Goal: Task Accomplishment & Management: Manage account settings

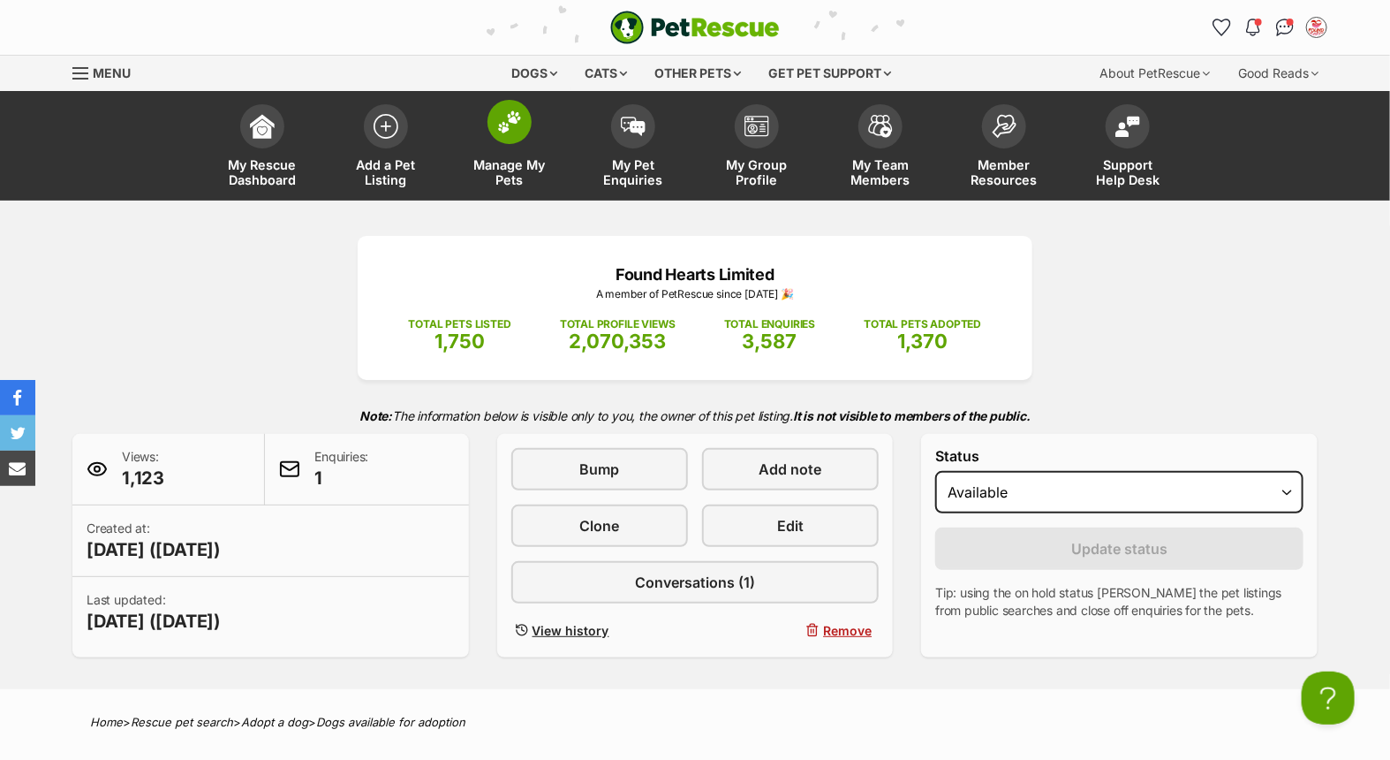
click at [493, 143] on link "Manage My Pets" at bounding box center [510, 147] width 124 height 105
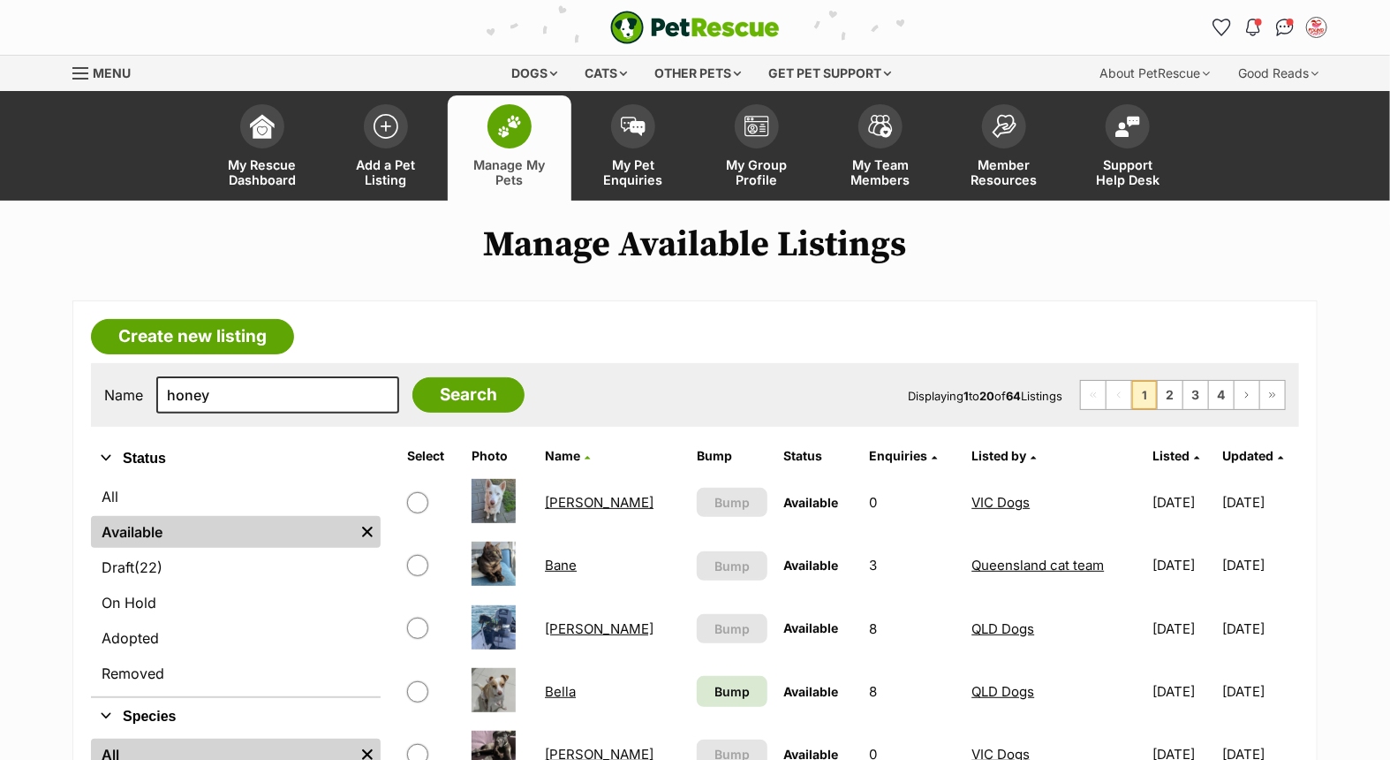
type input "honey"
click at [412, 377] on input "Search" at bounding box center [468, 394] width 112 height 35
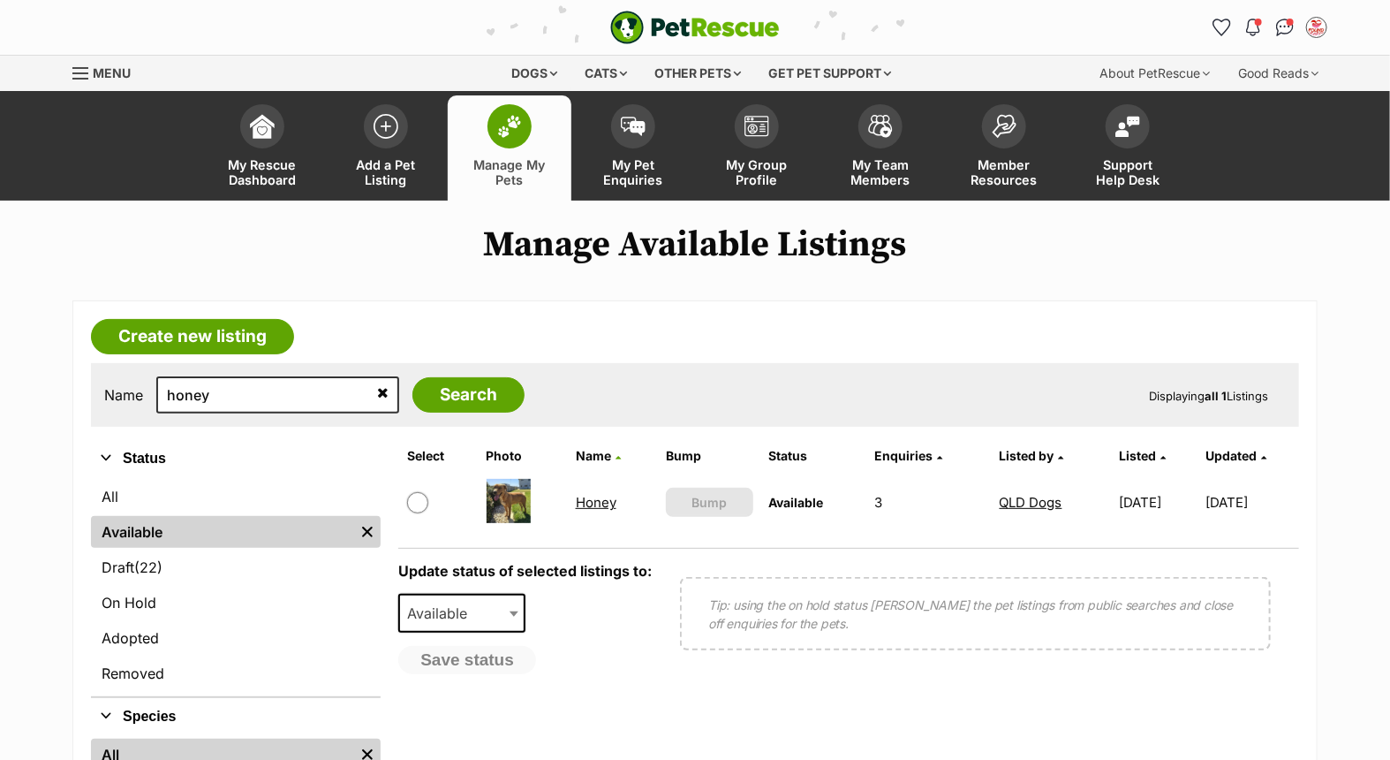
click at [583, 494] on link "Honey" at bounding box center [596, 502] width 41 height 17
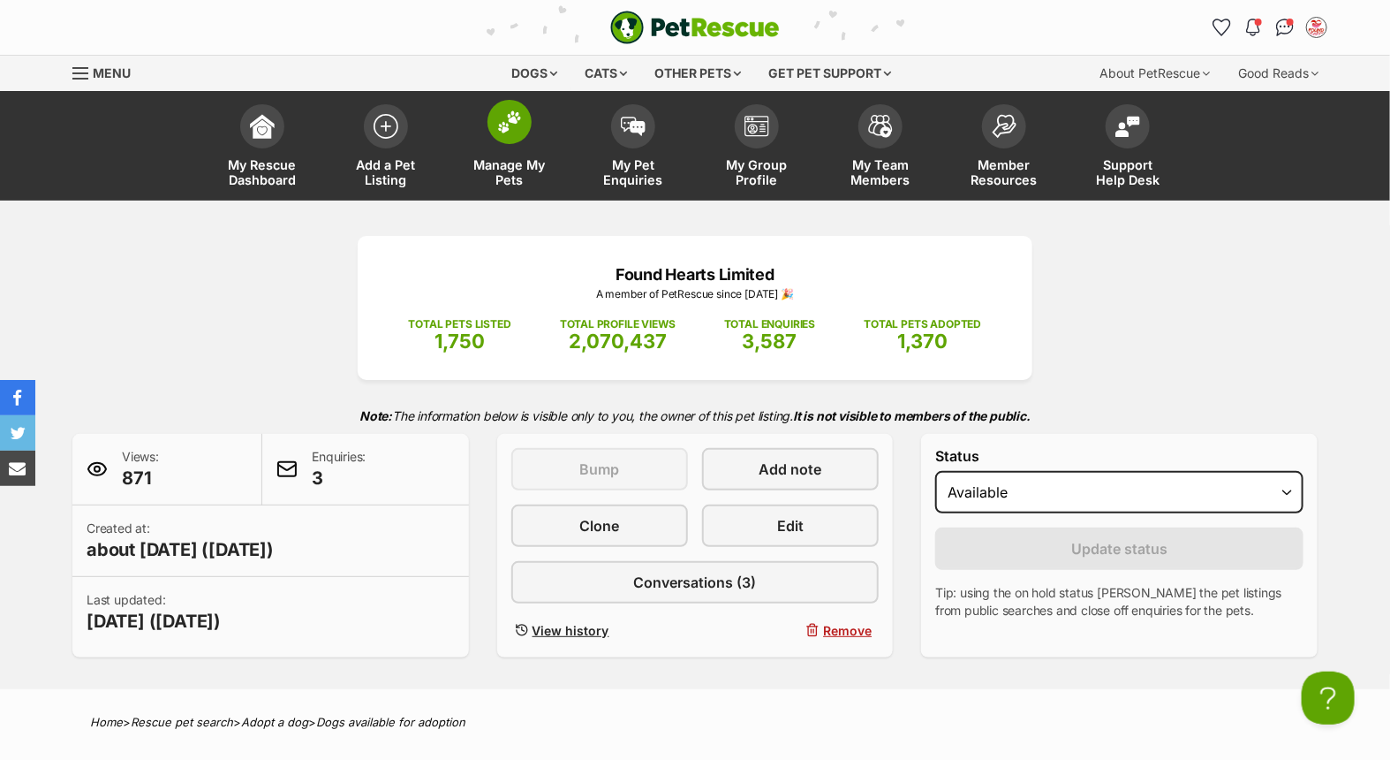
click at [487, 128] on link "Manage My Pets" at bounding box center [510, 147] width 124 height 105
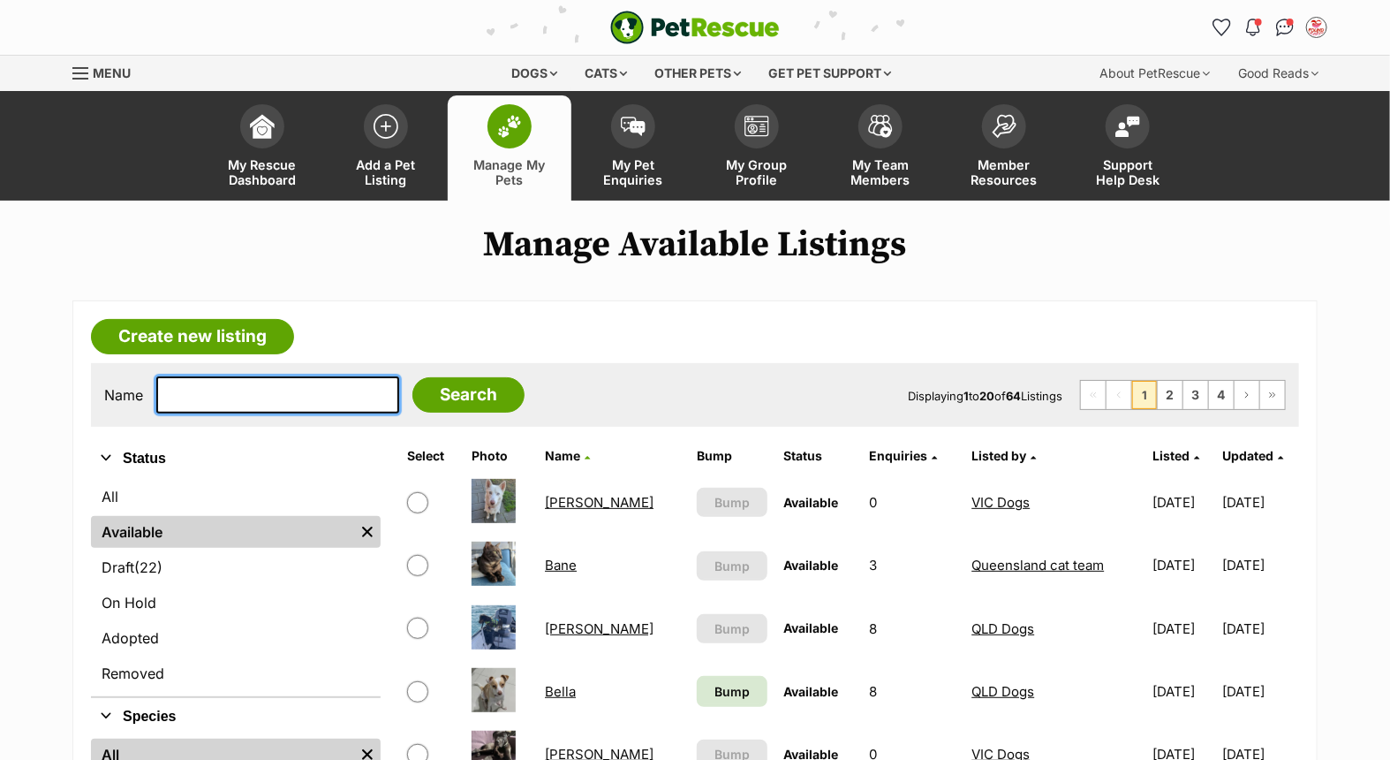
click at [309, 378] on input "text" at bounding box center [277, 394] width 243 height 37
type input "malibu"
click at [412, 377] on input "Search" at bounding box center [468, 394] width 112 height 35
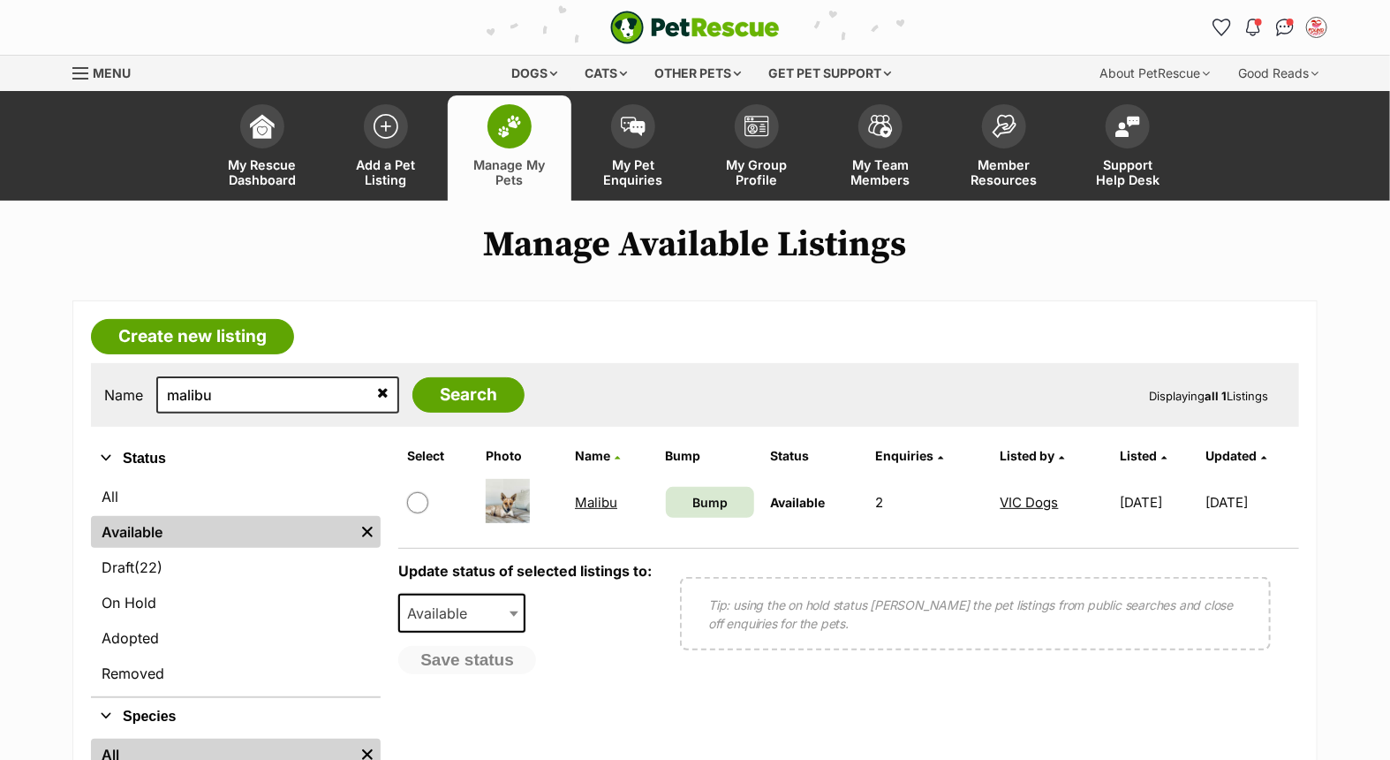
click at [587, 503] on link "Malibu" at bounding box center [596, 502] width 42 height 17
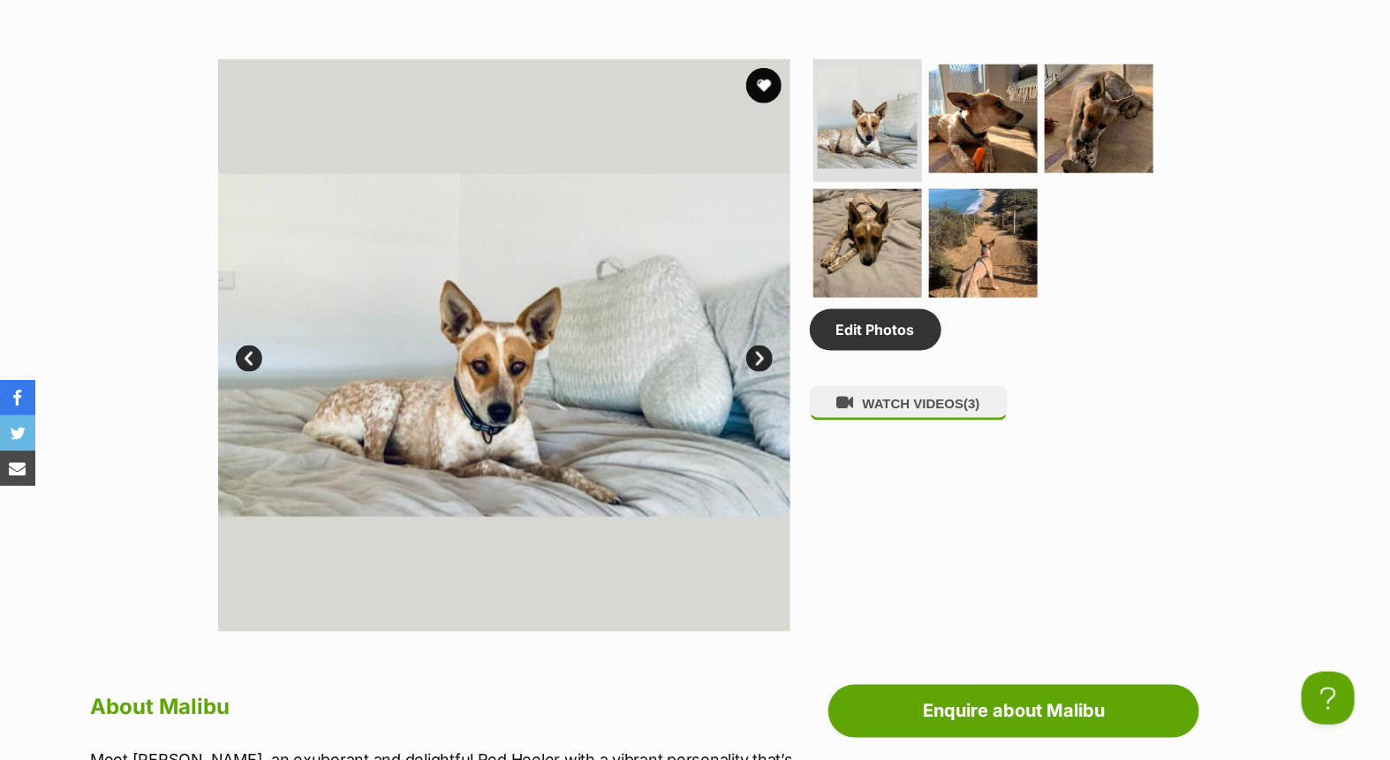
scroll to position [883, 0]
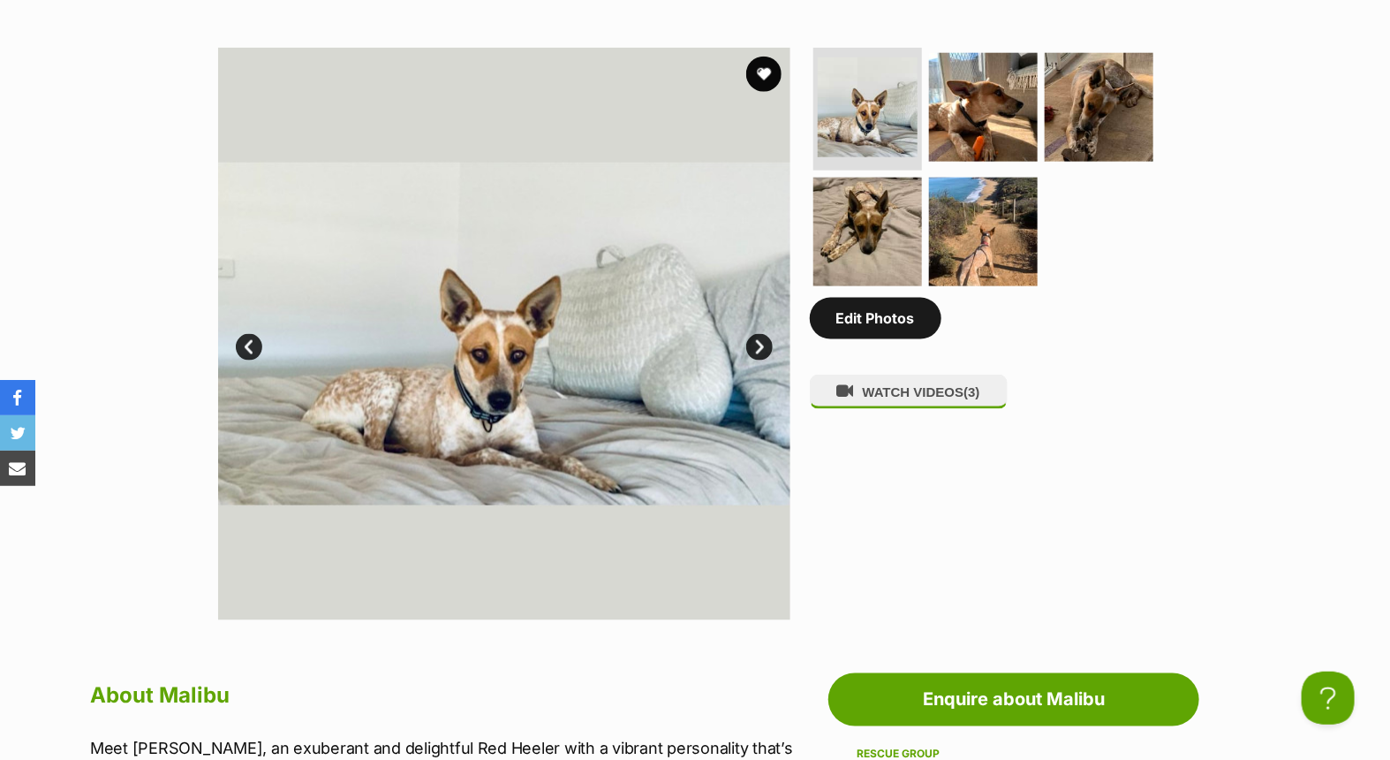
click at [889, 322] on link "Edit Photos" at bounding box center [876, 318] width 132 height 41
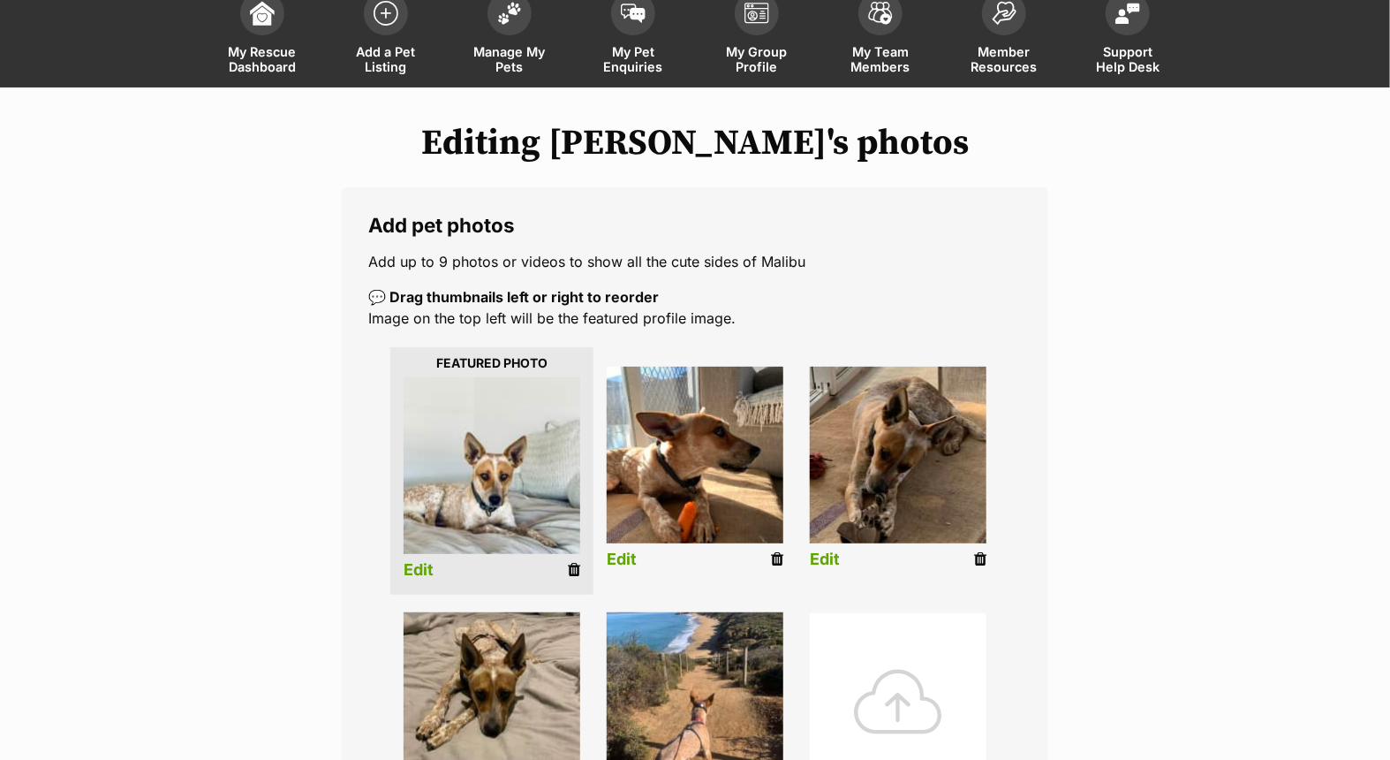
scroll to position [490, 0]
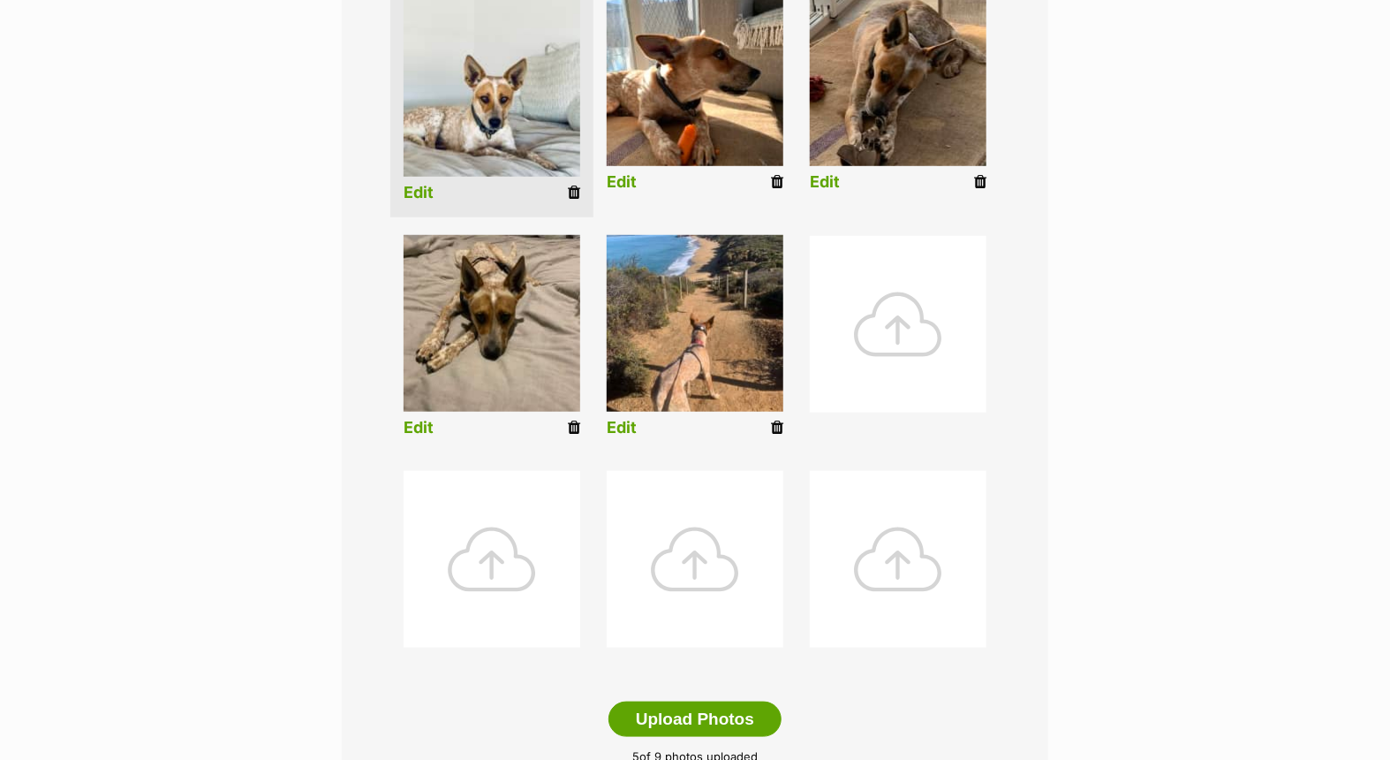
click at [895, 316] on div at bounding box center [898, 324] width 177 height 177
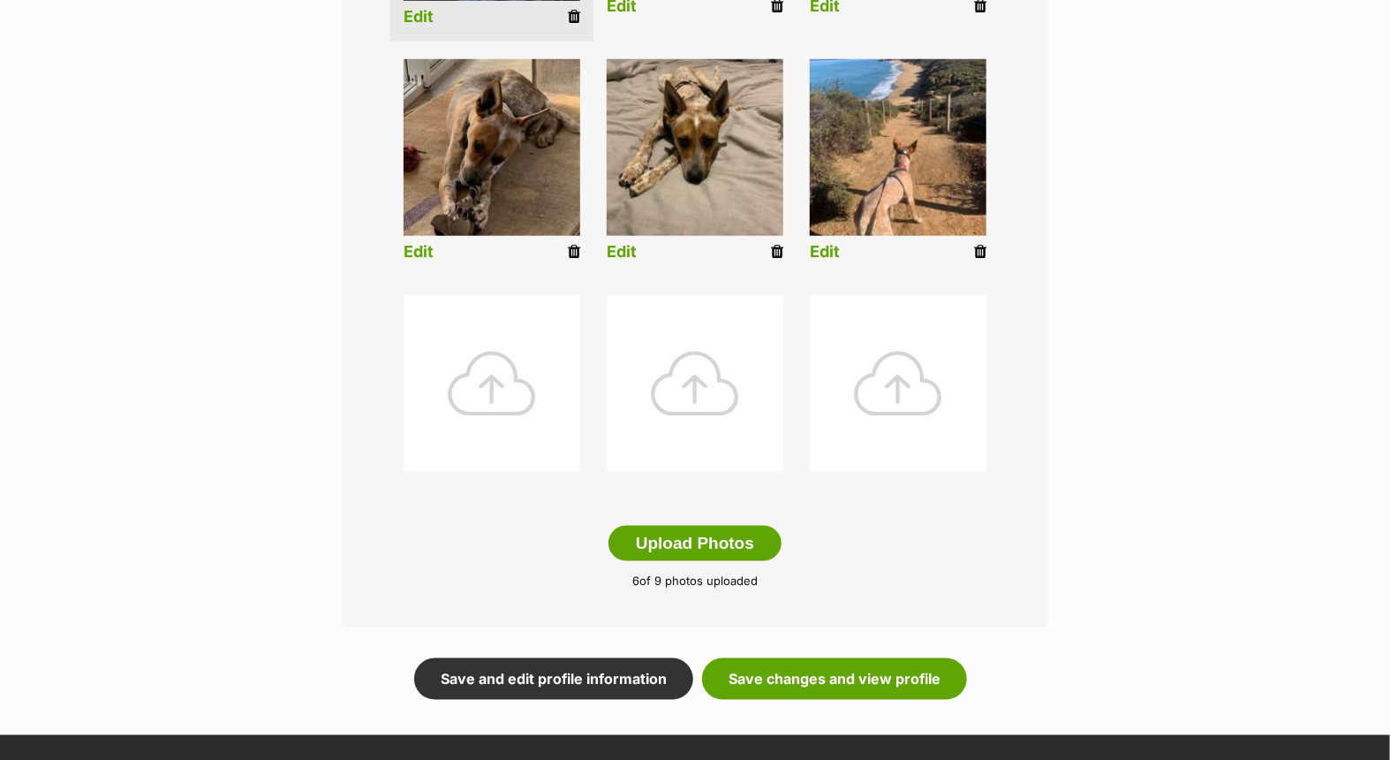
scroll to position [686, 0]
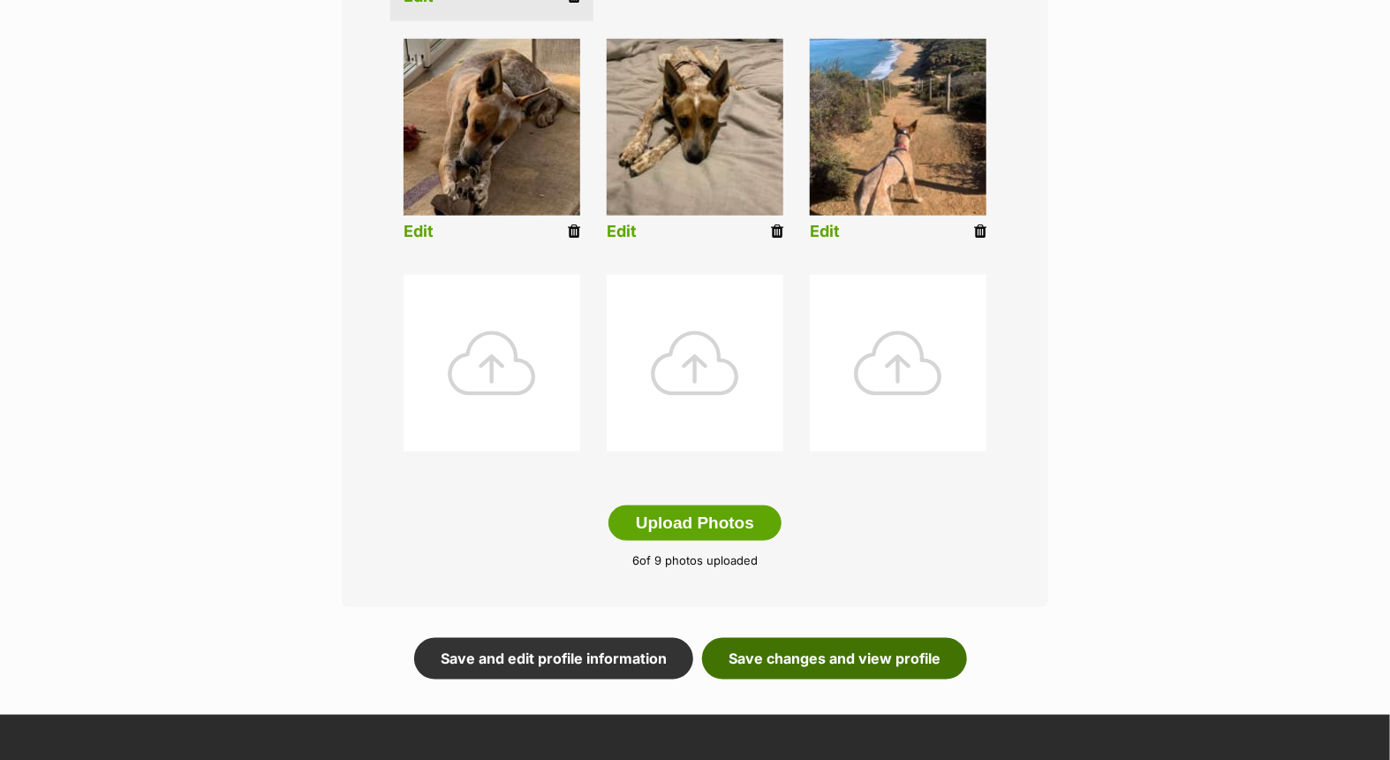
click at [823, 649] on link "Save changes and view profile" at bounding box center [834, 658] width 265 height 41
